Goal: Task Accomplishment & Management: Complete application form

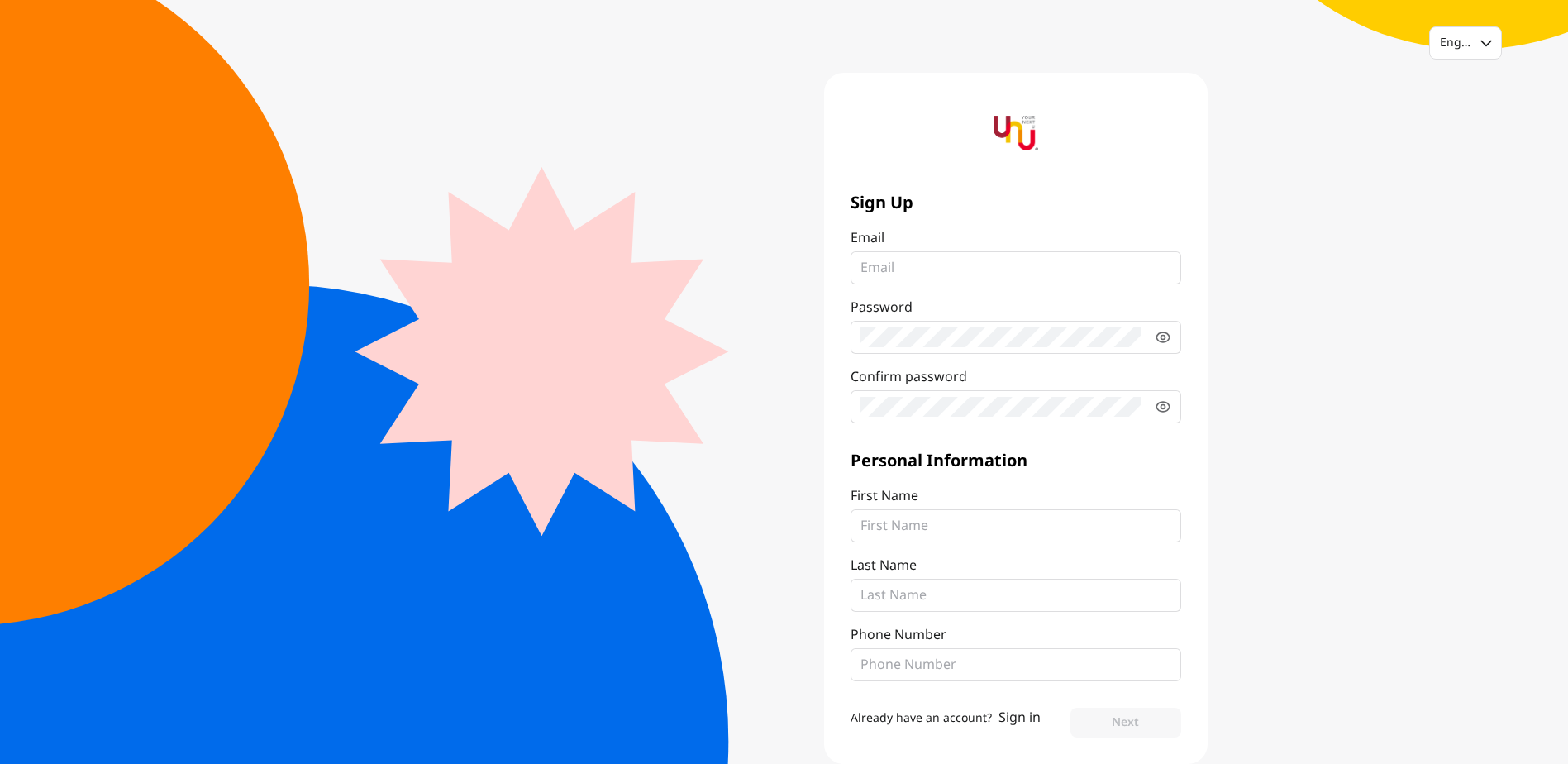
scroll to position [27, 0]
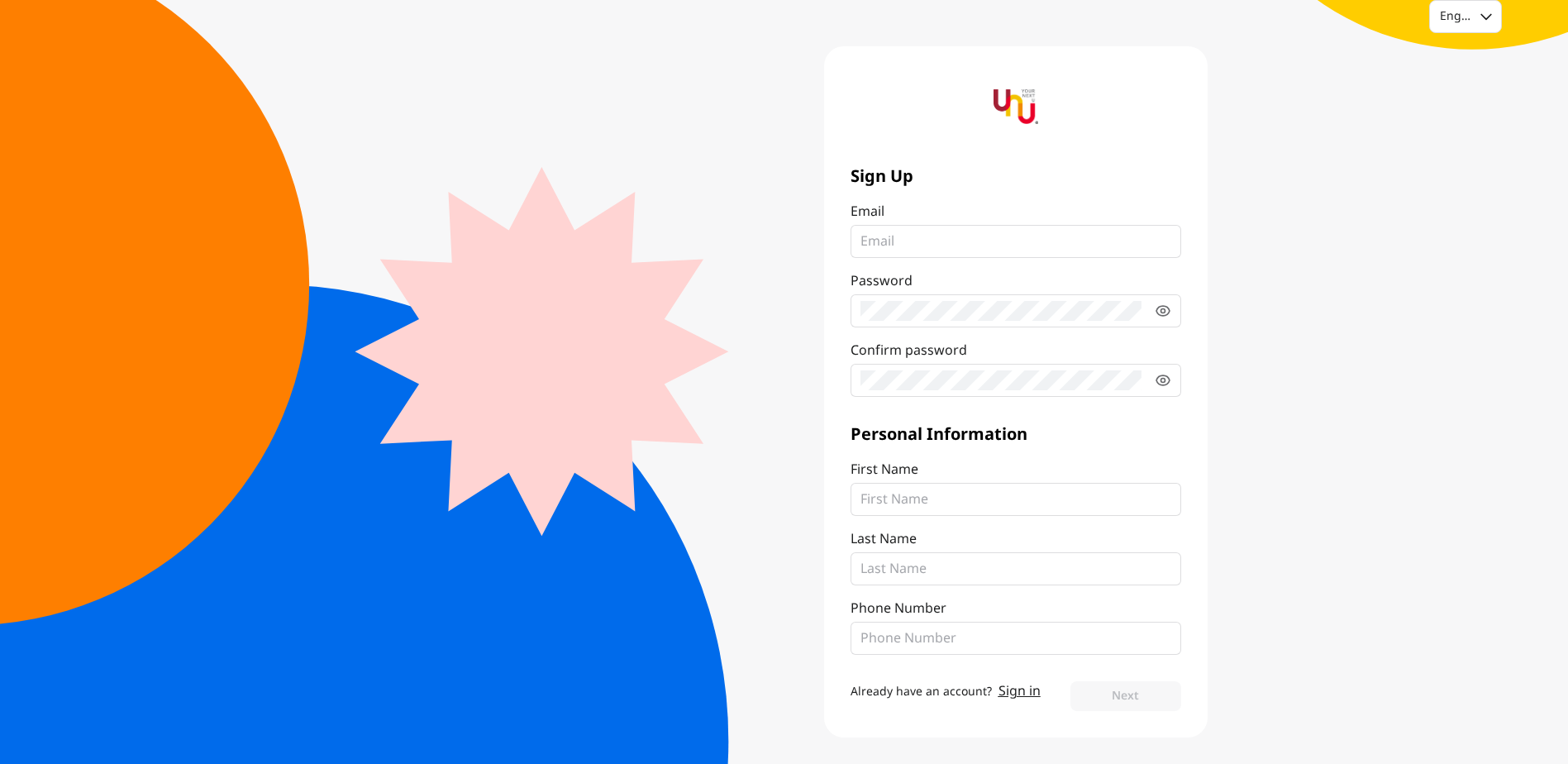
click at [906, 242] on input "Email" at bounding box center [1016, 241] width 310 height 19
type input "[EMAIL_ADDRESS][DOMAIN_NAME]"
click at [1003, 241] on input "[EMAIL_ADDRESS][DOMAIN_NAME]" at bounding box center [1016, 241] width 310 height 19
drag, startPoint x: 1040, startPoint y: 241, endPoint x: 819, endPoint y: 242, distance: 221.0
click at [819, 242] on div "Sign Up Email [EMAIL_ADDRESS][DOMAIN_NAME] Password Confirm password Personal I…" at bounding box center [995, 392] width 423 height 691
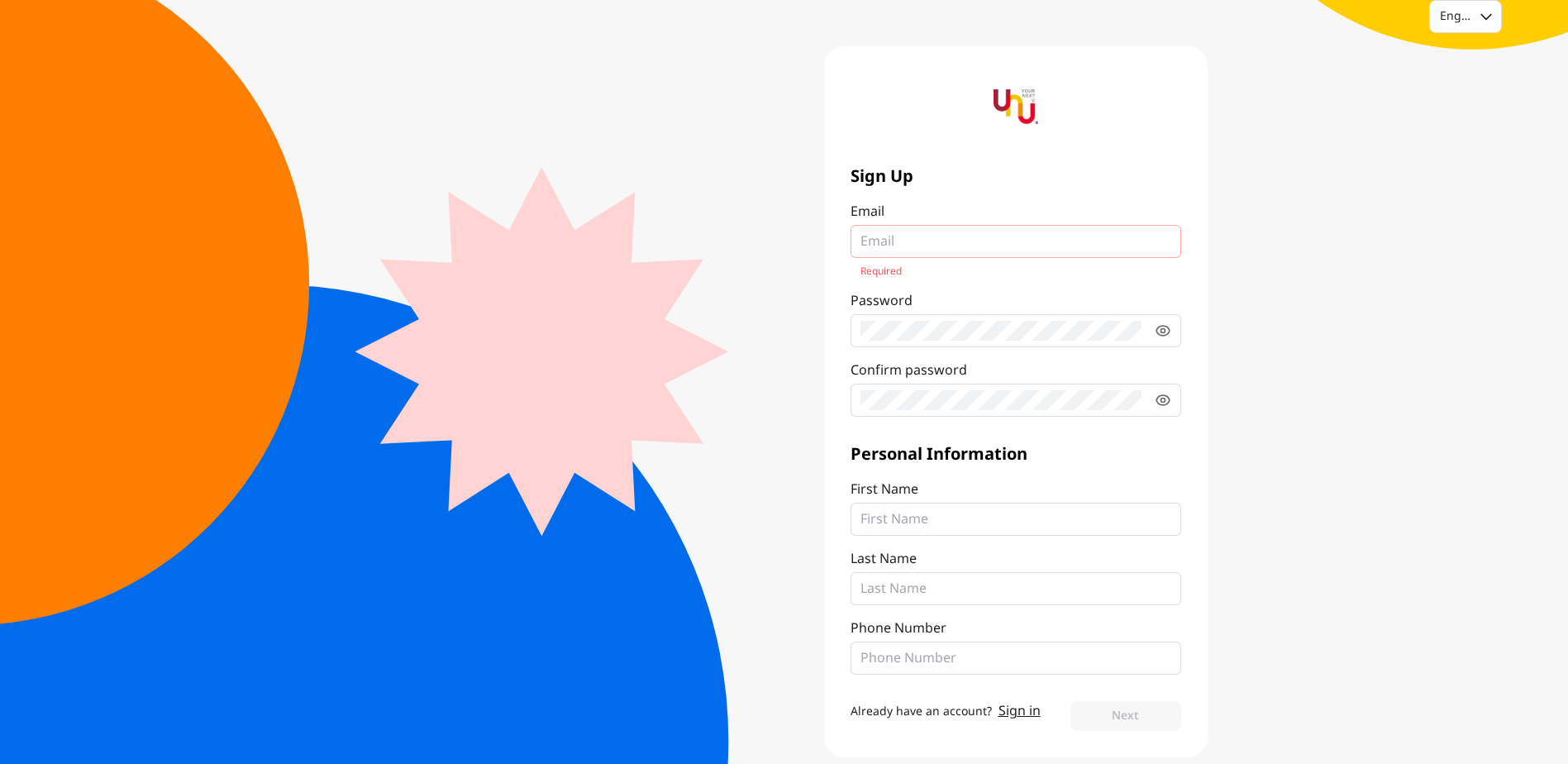
click at [894, 258] on div "Sign Up Email Required Password Confirm password" at bounding box center [1016, 291] width 331 height 251
click at [923, 246] on input "Email Required" at bounding box center [1016, 241] width 310 height 19
click at [1281, 350] on div "English Sign Up Email Required Password Confirm password Personal Information F…" at bounding box center [784, 378] width 1568 height 810
click at [1428, 355] on div "English Sign Up Email Required Password Confirm password Personal Information F…" at bounding box center [784, 378] width 1568 height 810
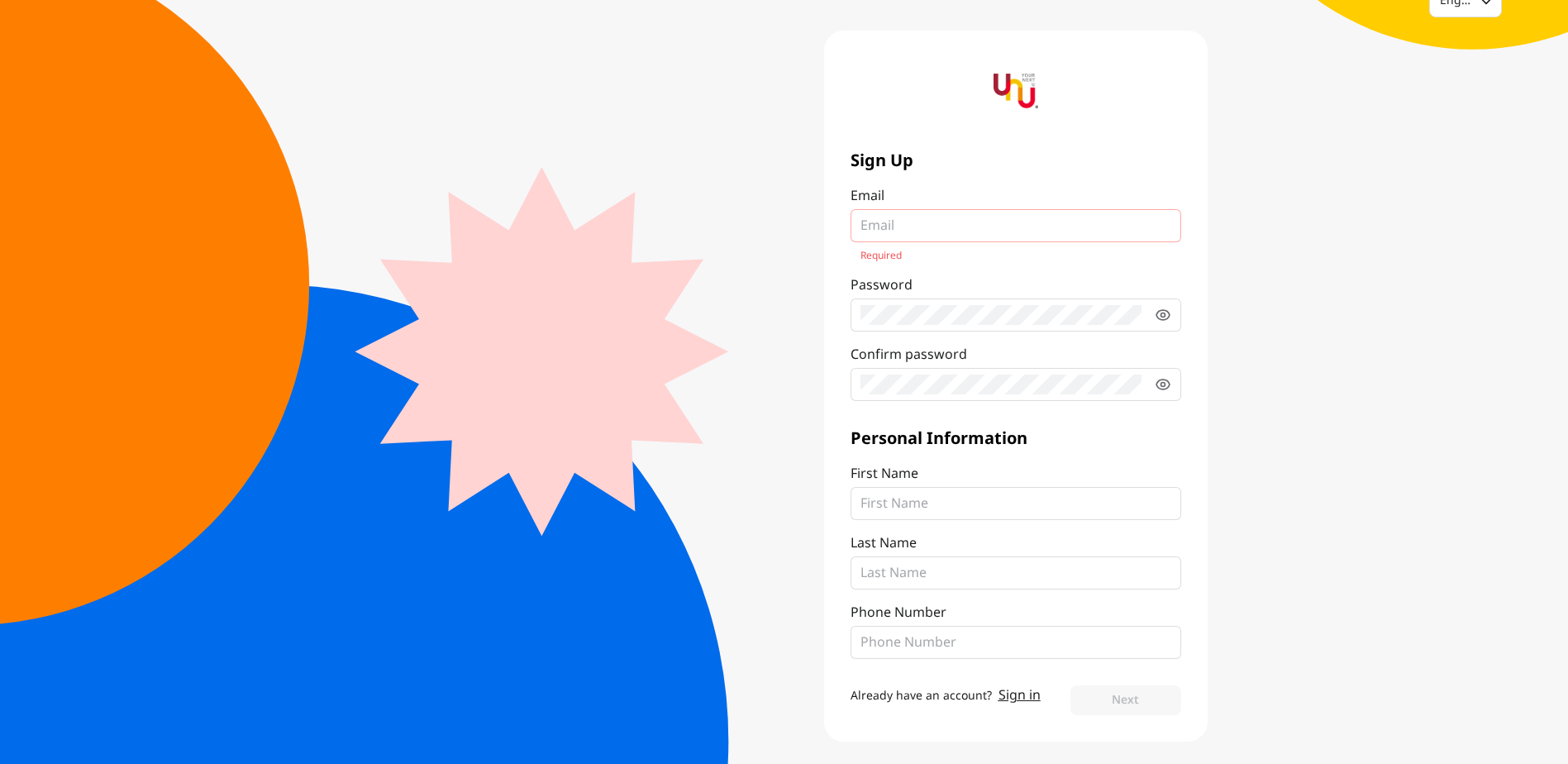
scroll to position [46, 0]
